Goal: Task Accomplishment & Management: Complete application form

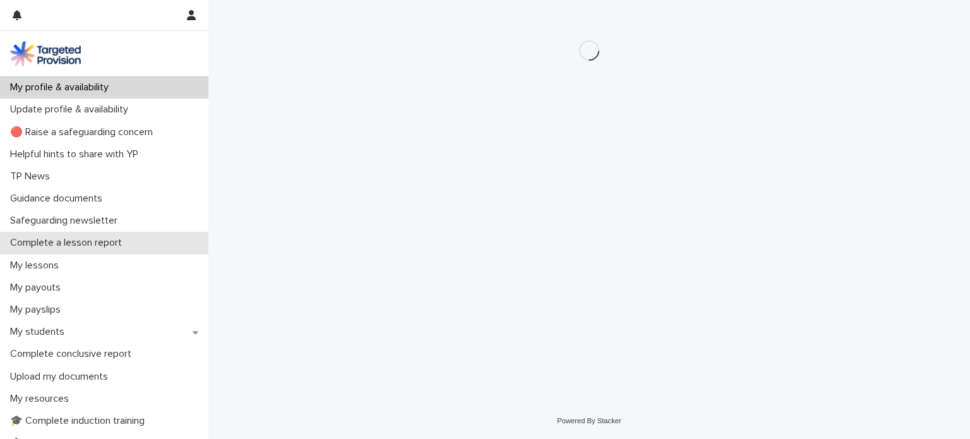
click at [117, 243] on p "Complete a lesson report" at bounding box center [68, 243] width 127 height 12
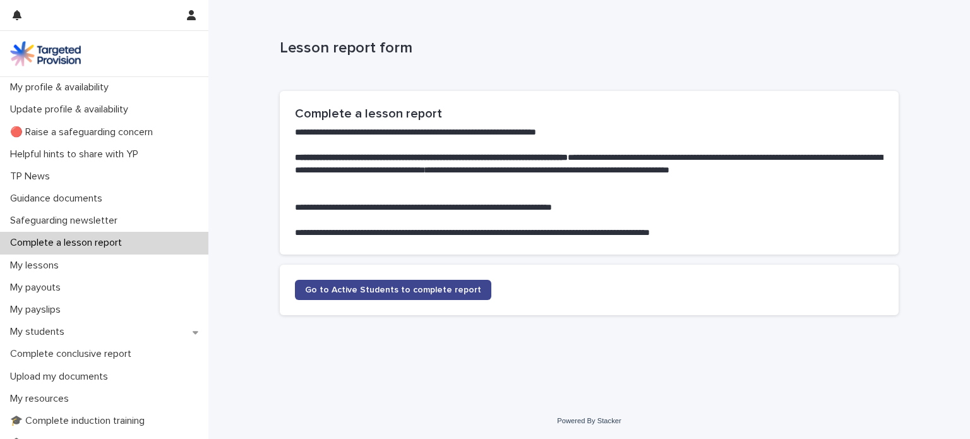
click at [336, 289] on span "Go to Active Students to complete report" at bounding box center [393, 289] width 176 height 9
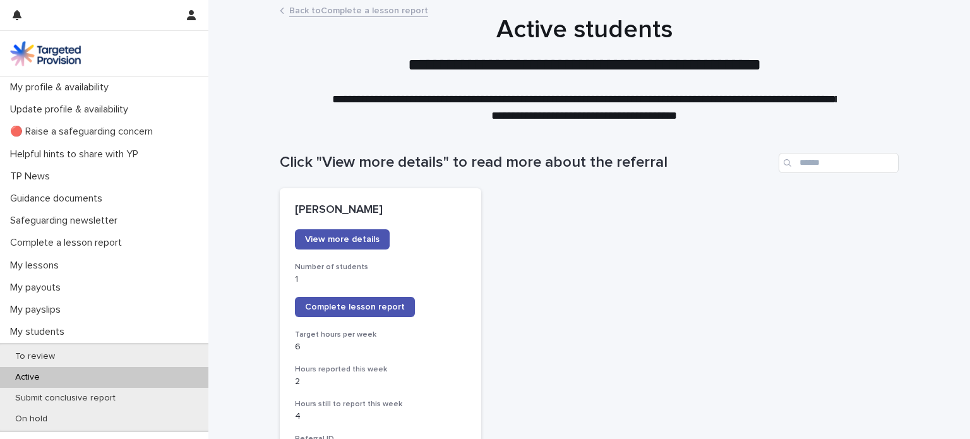
click at [343, 305] on span "Complete lesson report" at bounding box center [355, 307] width 100 height 9
click at [93, 243] on p "Complete a lesson report" at bounding box center [68, 243] width 127 height 12
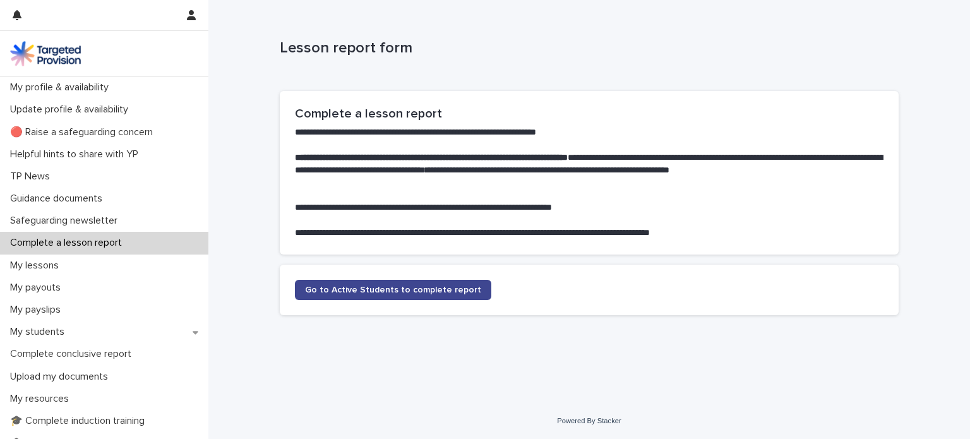
click at [340, 288] on span "Go to Active Students to complete report" at bounding box center [393, 289] width 176 height 9
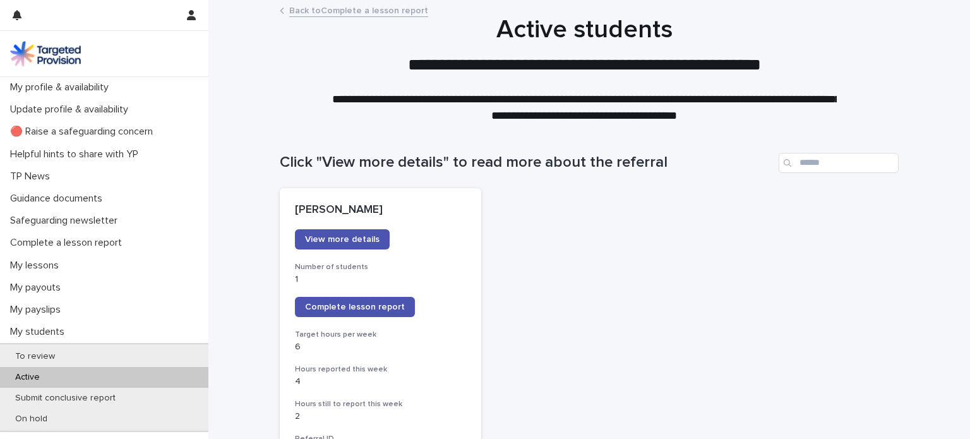
scroll to position [40, 0]
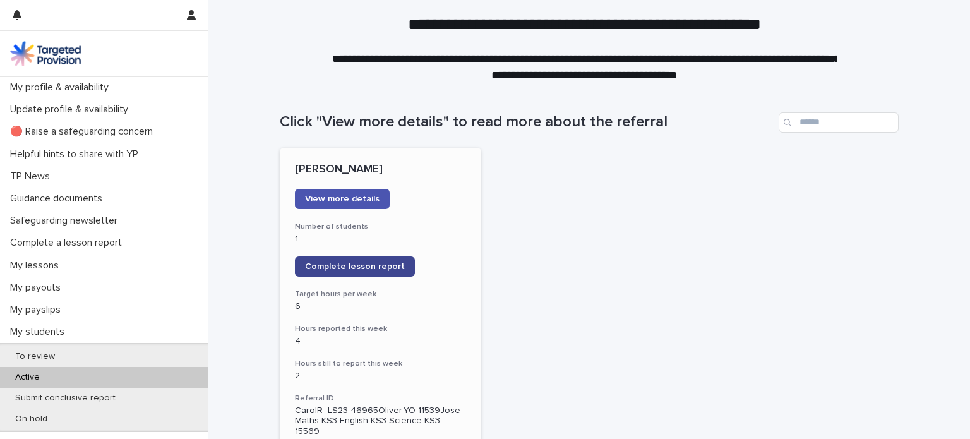
click at [346, 269] on span "Complete lesson report" at bounding box center [355, 266] width 100 height 9
